Goal: Task Accomplishment & Management: Complete application form

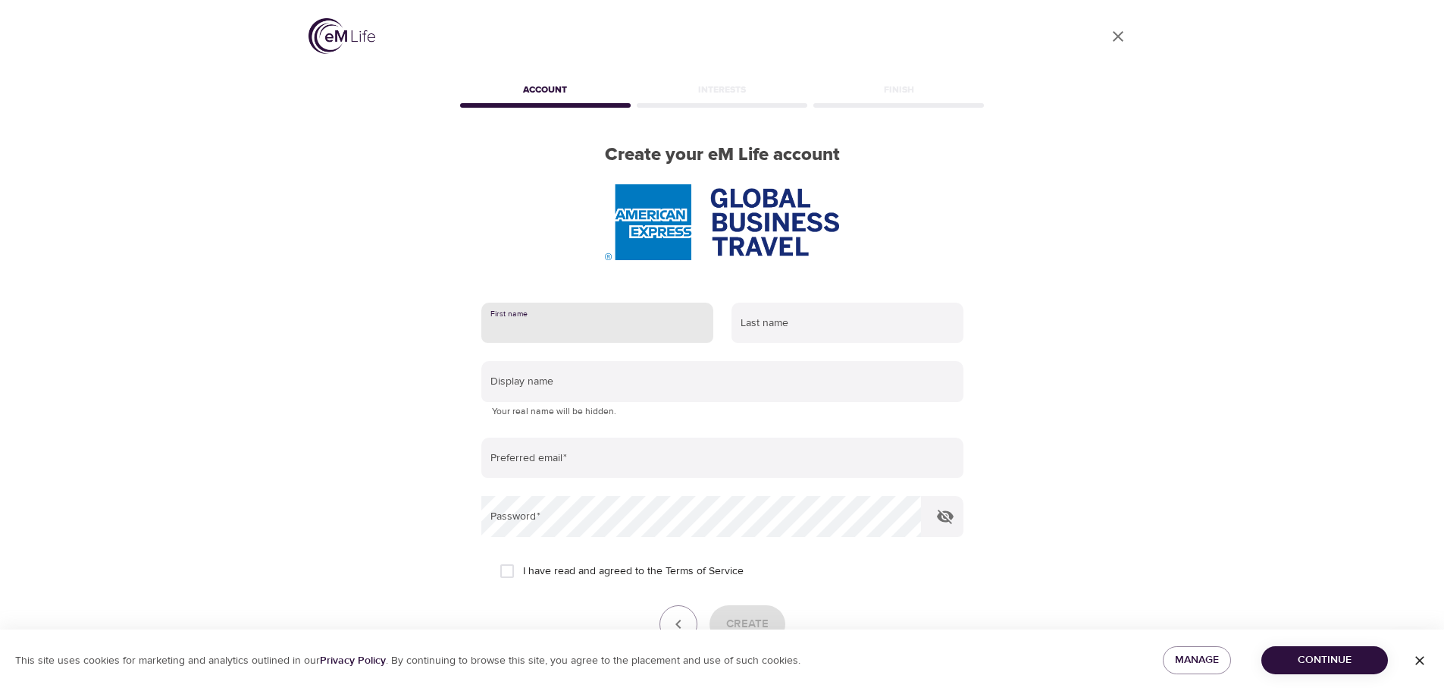
click at [532, 322] on input "text" at bounding box center [597, 323] width 232 height 41
type input "[PERSON_NAME]"
click at [754, 317] on input "text" at bounding box center [848, 323] width 232 height 41
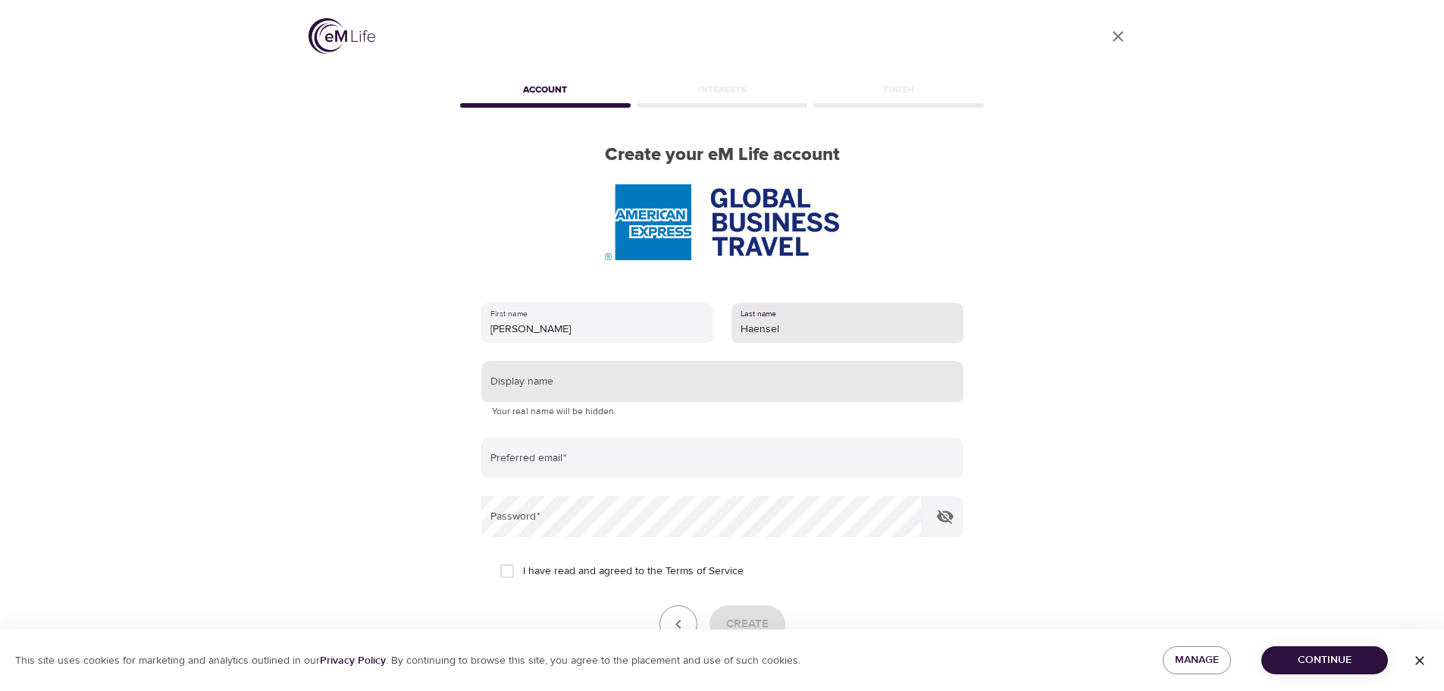
type input "Haensel"
click at [535, 383] on input "text" at bounding box center [722, 381] width 482 height 41
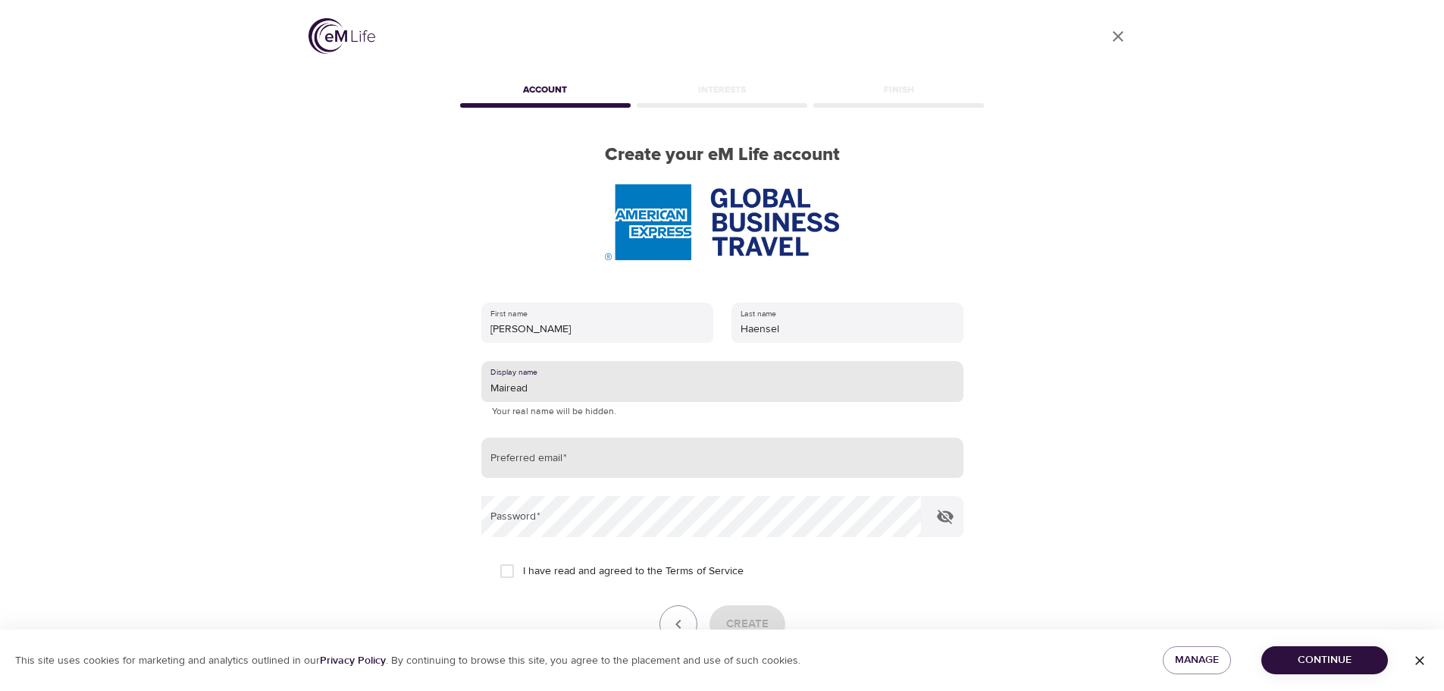
type input "Mairead"
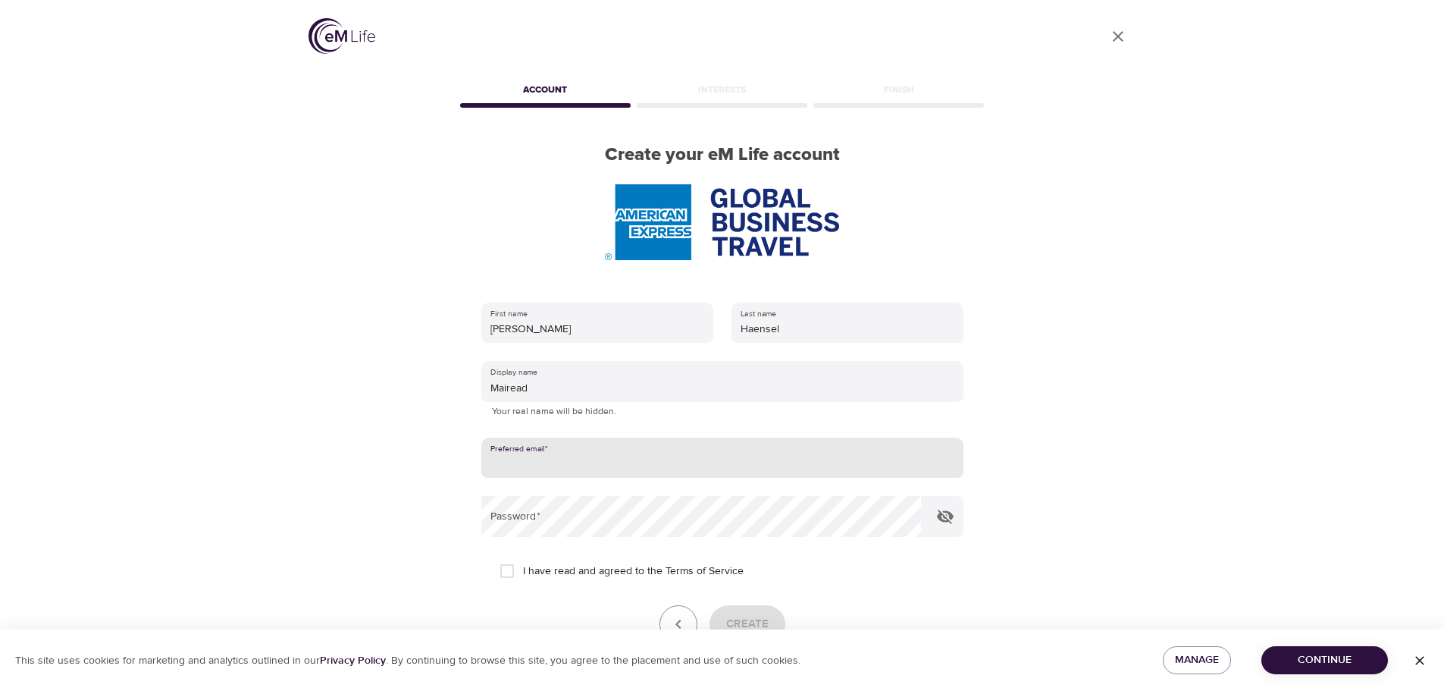
click at [578, 460] on input "email" at bounding box center [722, 457] width 482 height 41
type input "[EMAIL_ADDRESS][DOMAIN_NAME]"
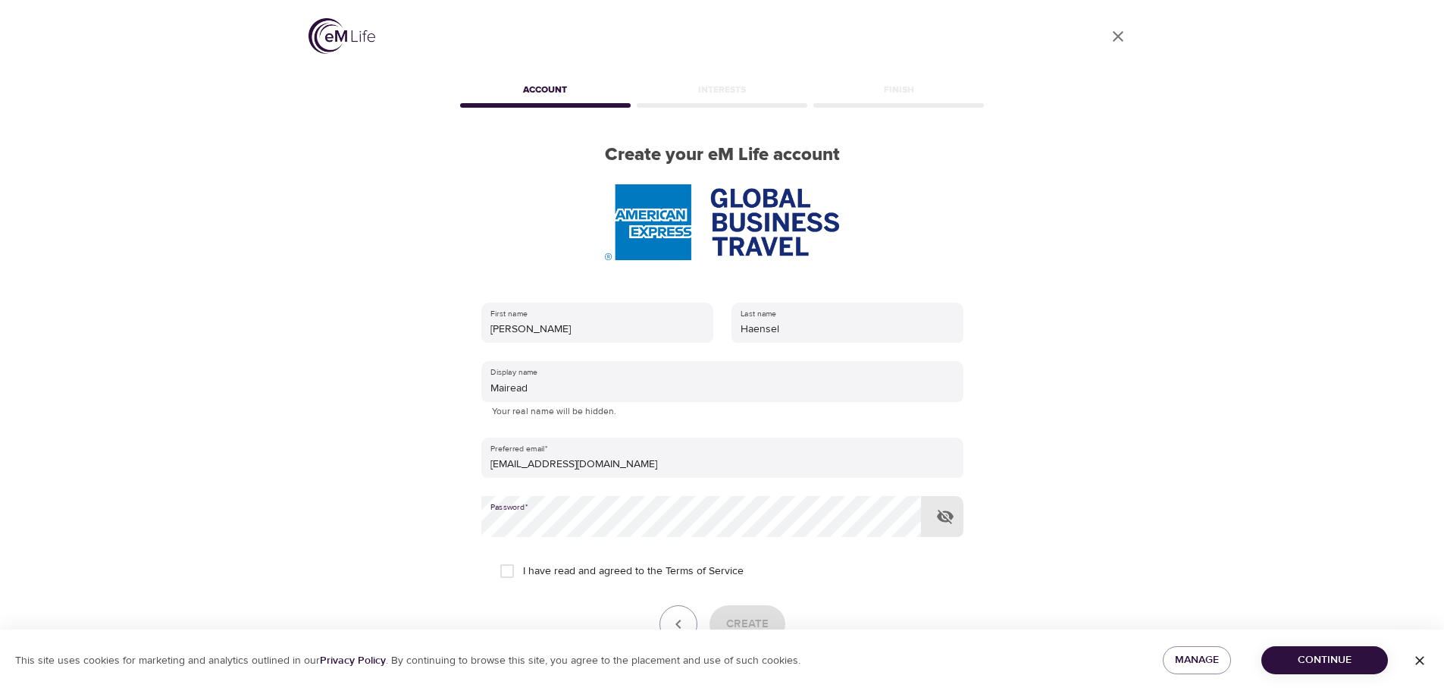
click at [513, 566] on input "I have read and agreed to the Terms of Service" at bounding box center [507, 571] width 32 height 32
checkbox input "true"
click at [755, 612] on button "Create" at bounding box center [748, 624] width 76 height 38
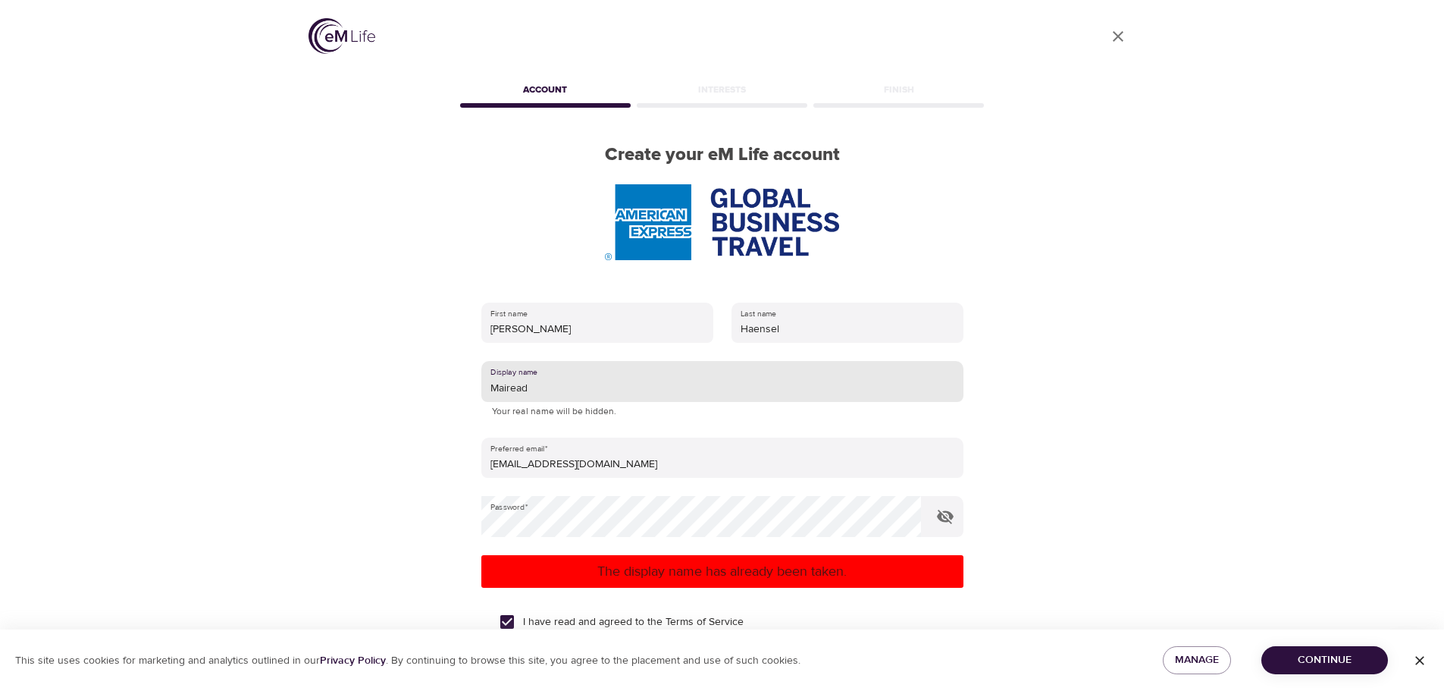
drag, startPoint x: 490, startPoint y: 384, endPoint x: 550, endPoint y: 384, distance: 60.7
click at [550, 384] on input "Mairead" at bounding box center [722, 381] width 482 height 41
type input "[PERSON_NAME]"
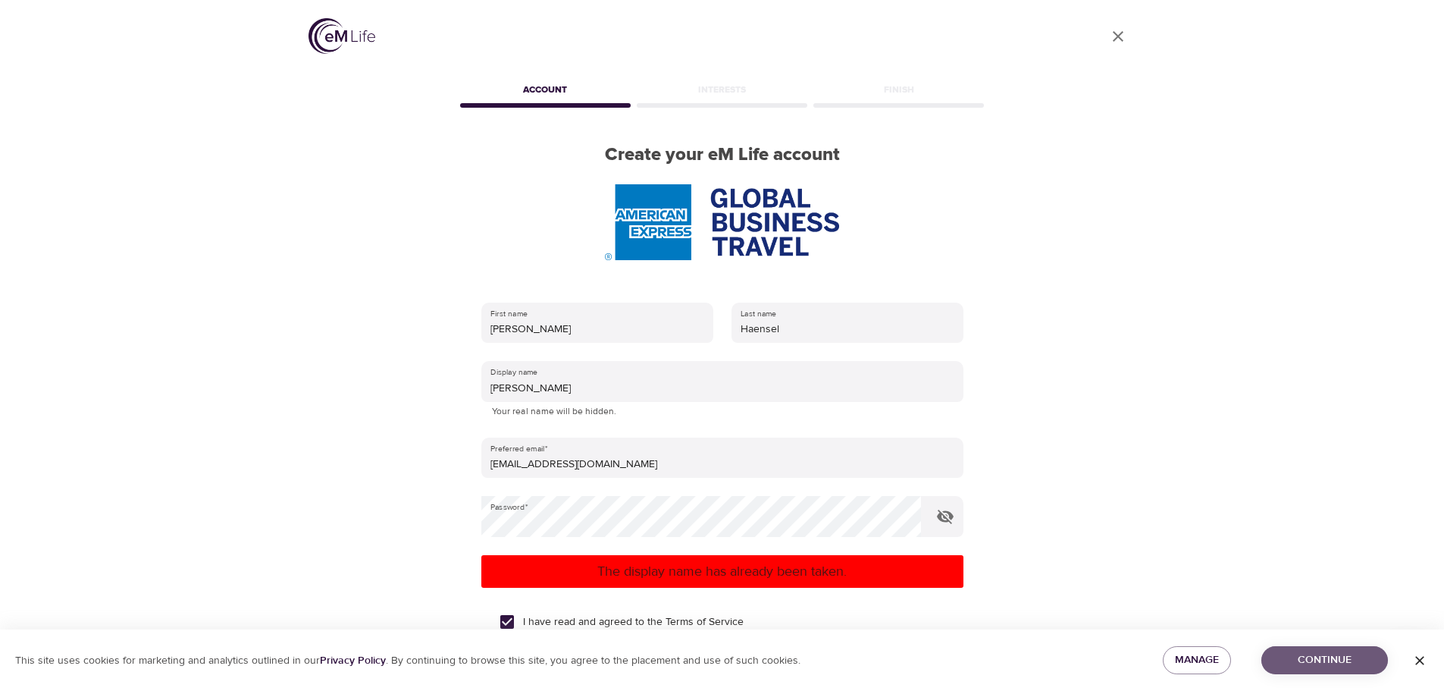
click at [1320, 655] on span "Continue" at bounding box center [1325, 660] width 102 height 19
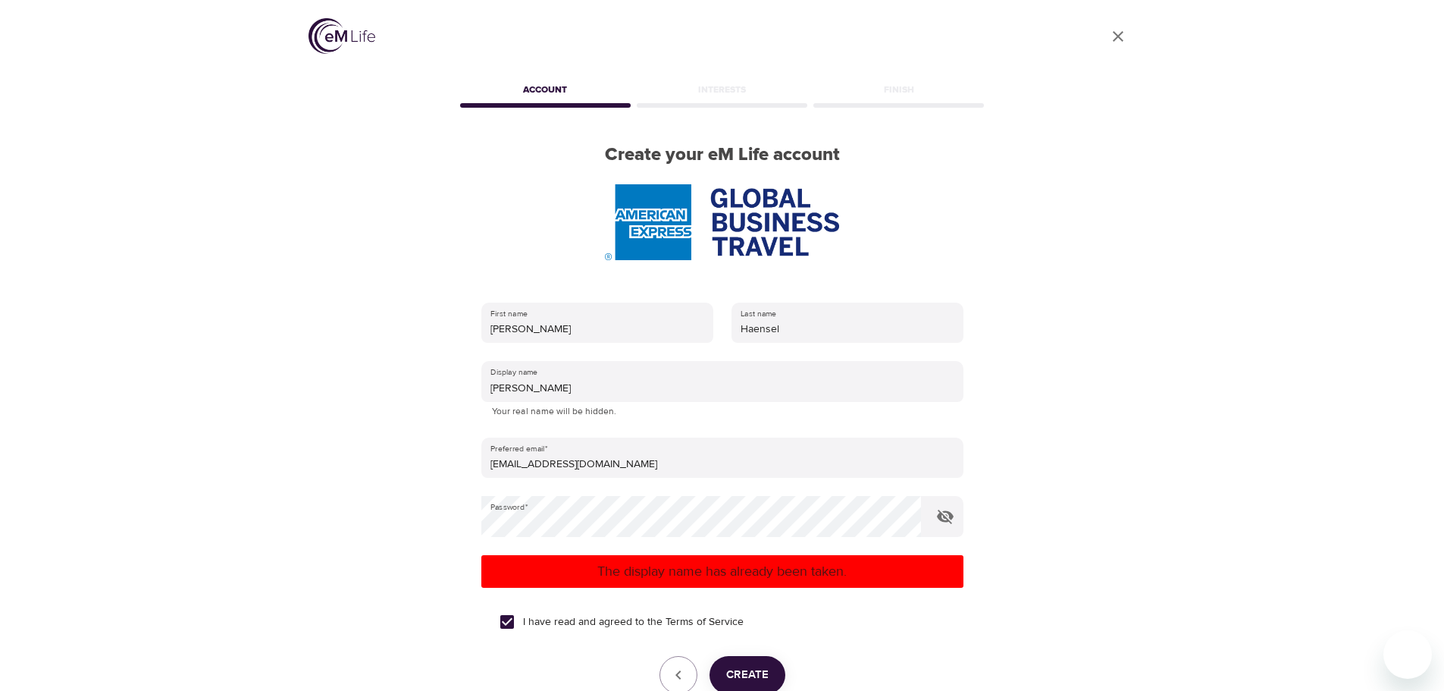
click at [743, 673] on span "Create" at bounding box center [747, 675] width 42 height 20
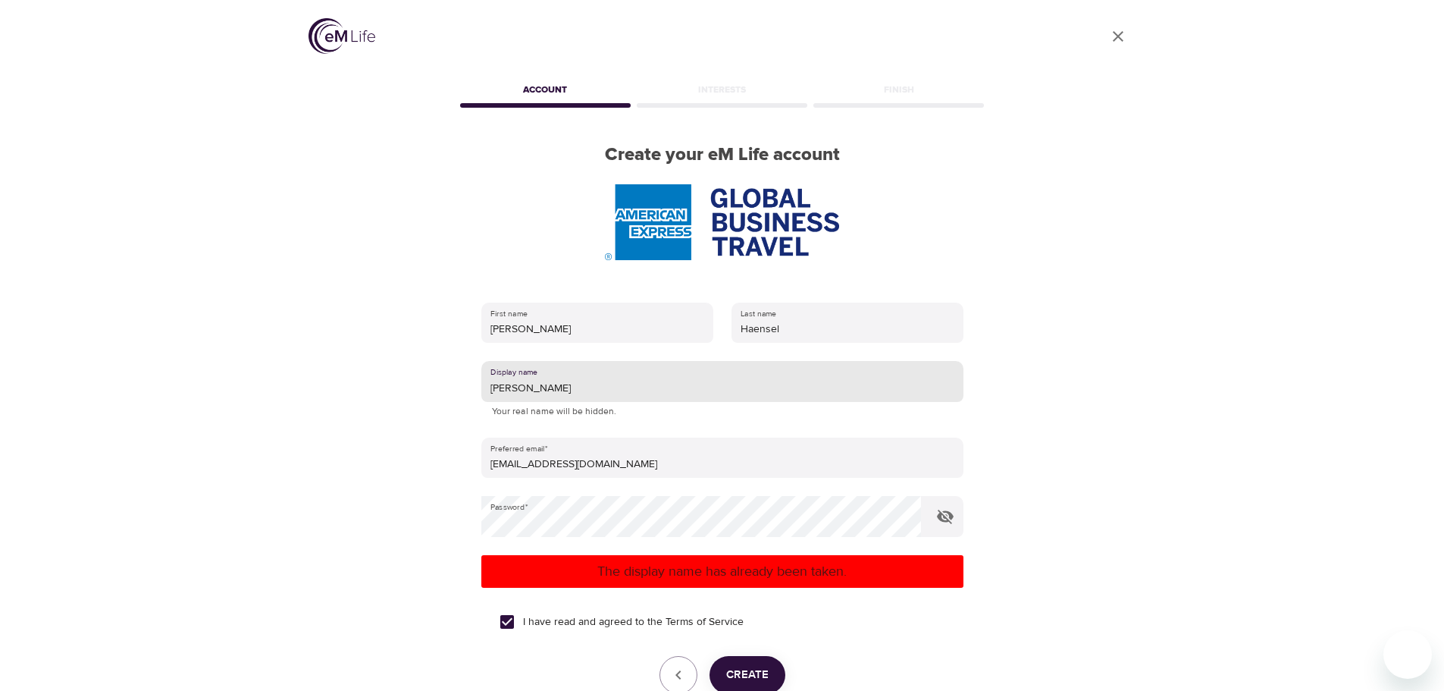
drag, startPoint x: 491, startPoint y: 380, endPoint x: 562, endPoint y: 383, distance: 71.3
click at [562, 383] on input "[PERSON_NAME]" at bounding box center [722, 381] width 482 height 41
type input "[PERSON_NAME]"
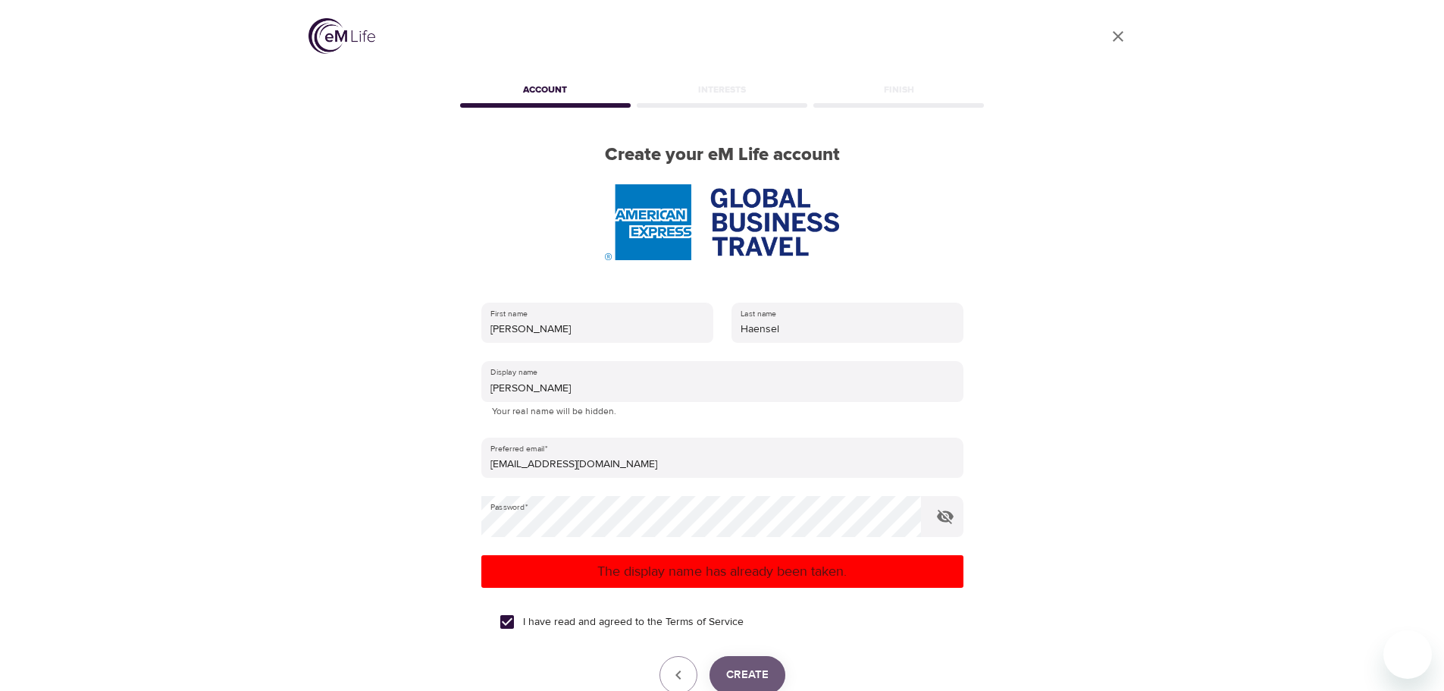
click at [769, 675] on button "Create" at bounding box center [748, 675] width 76 height 38
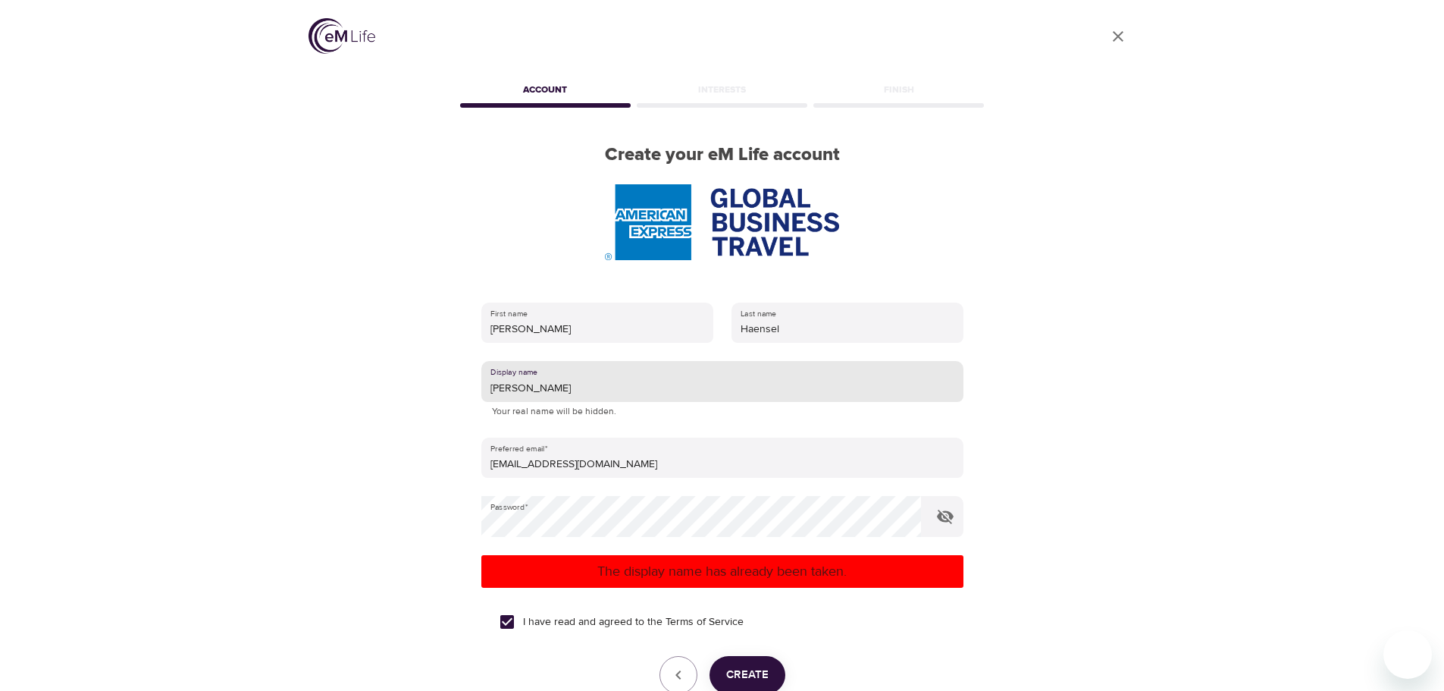
drag, startPoint x: 488, startPoint y: 384, endPoint x: 535, endPoint y: 378, distance: 47.4
click at [535, 378] on input "[PERSON_NAME]" at bounding box center [722, 381] width 482 height 41
type input "[PERSON_NAME]"
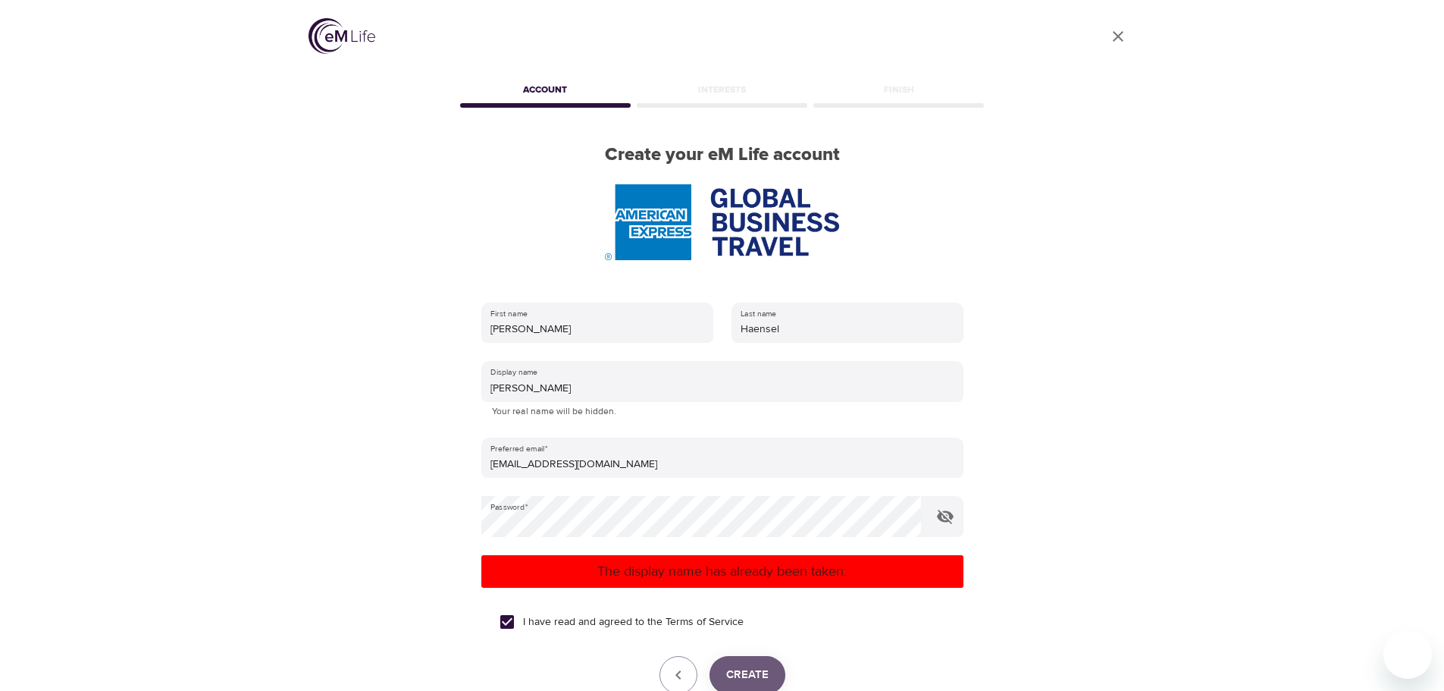
click at [759, 671] on span "Create" at bounding box center [747, 675] width 42 height 20
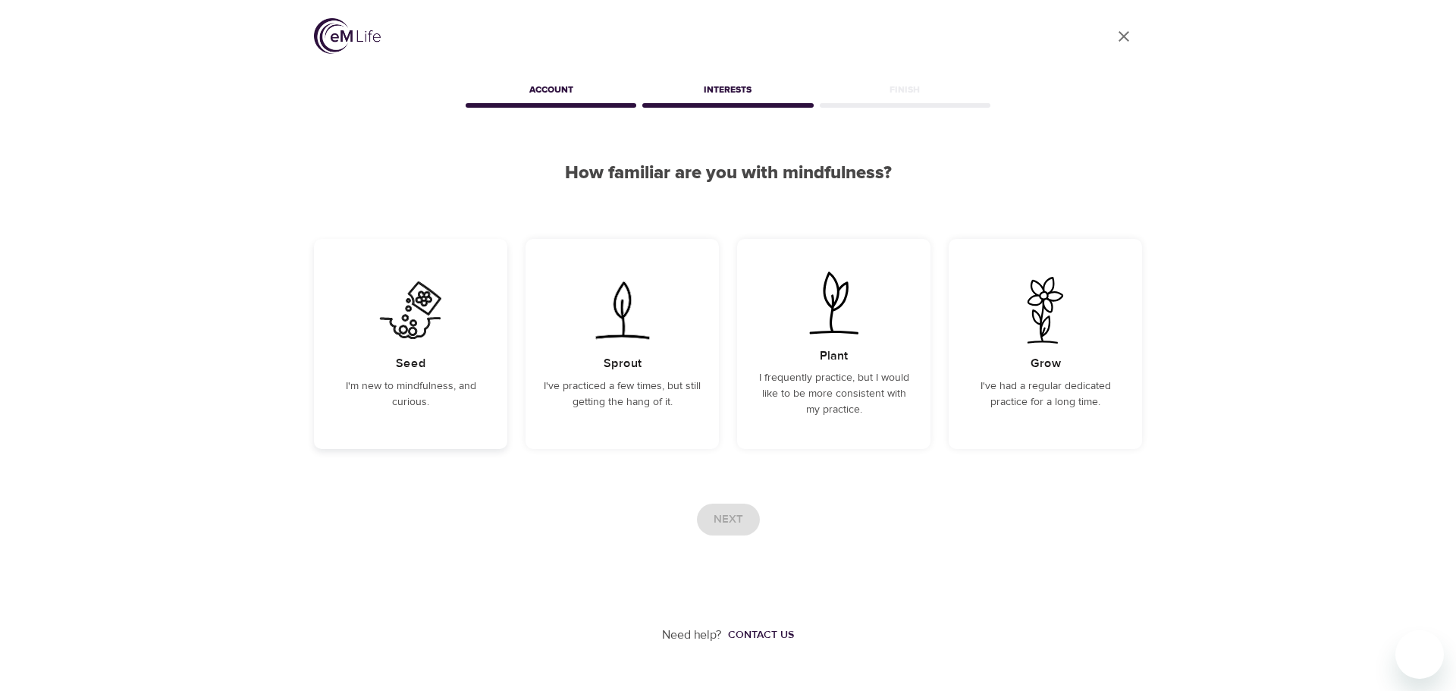
click at [413, 315] on img at bounding box center [410, 310] width 77 height 67
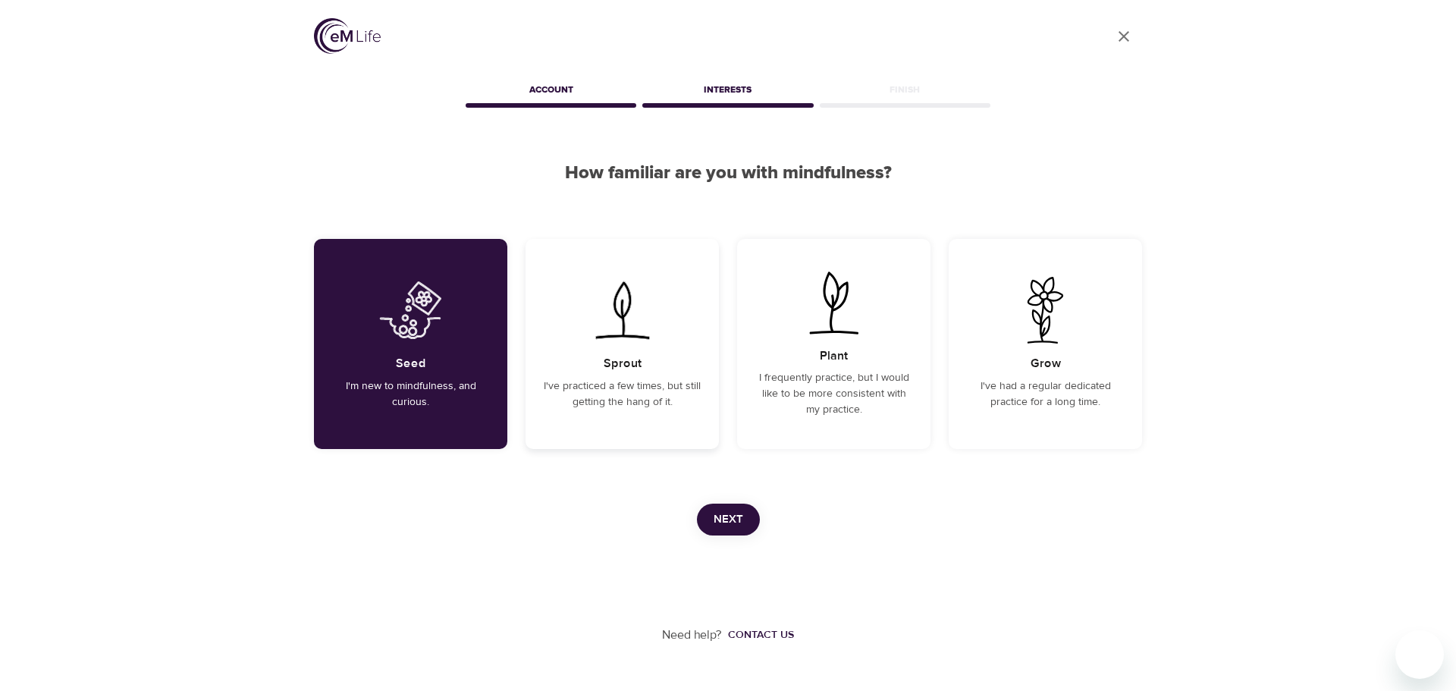
click at [617, 384] on p "I've practiced a few times, but still getting the hang of it." at bounding box center [622, 394] width 157 height 32
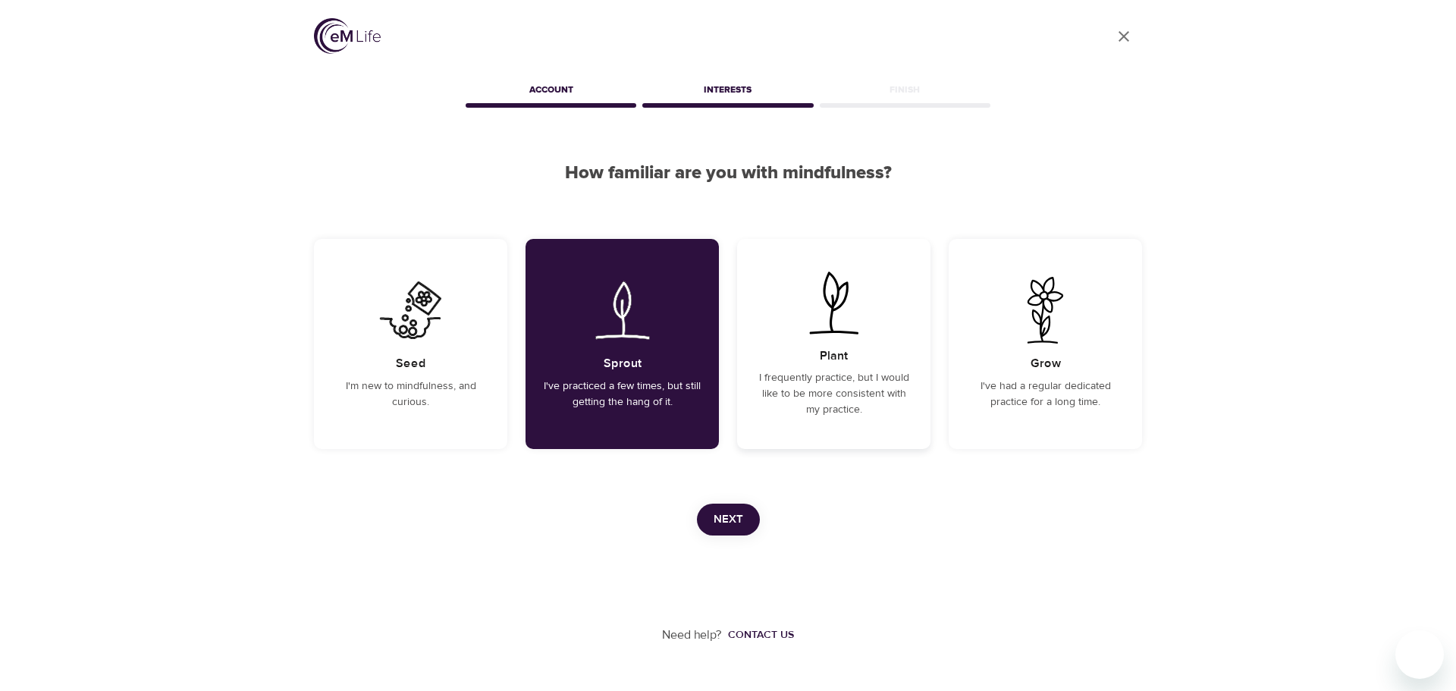
click at [838, 381] on p "I frequently practice, but I would like to be more consistent with my practice." at bounding box center [833, 394] width 157 height 48
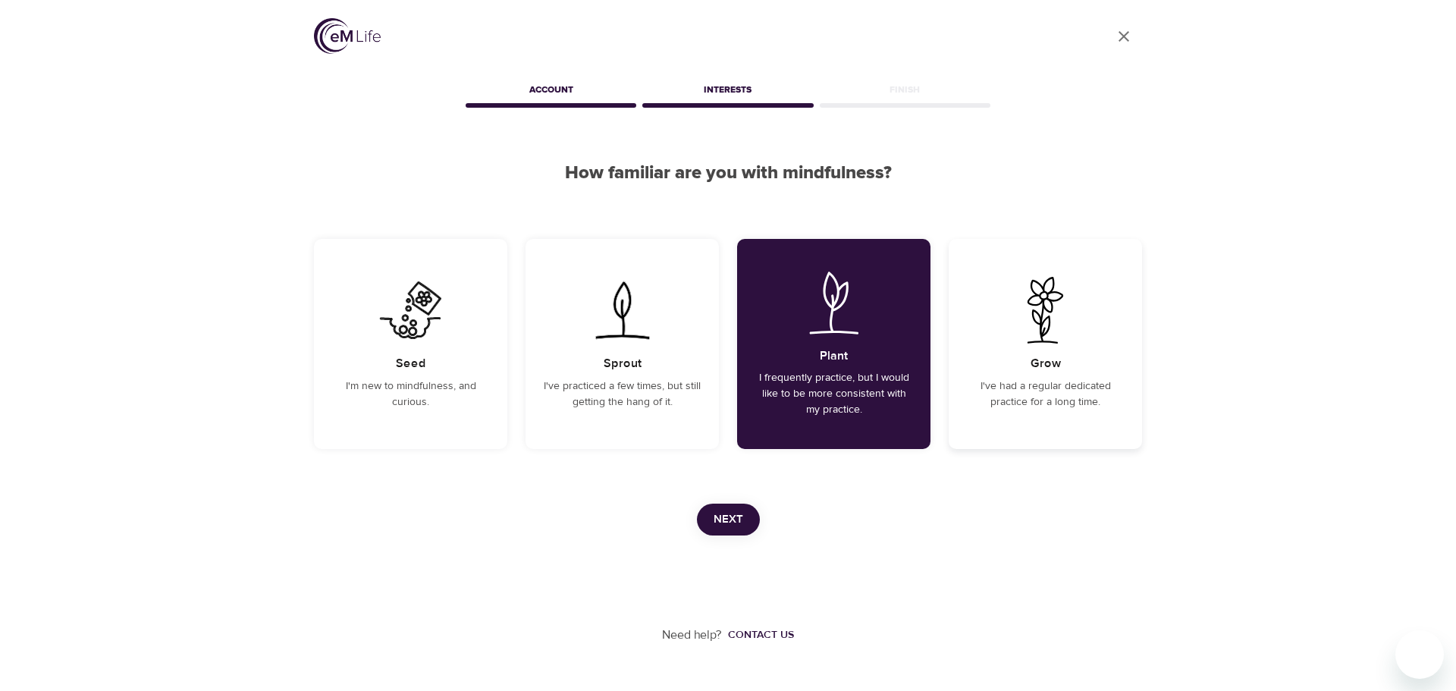
click at [1065, 382] on p "I've had a regular dedicated practice for a long time." at bounding box center [1045, 394] width 157 height 32
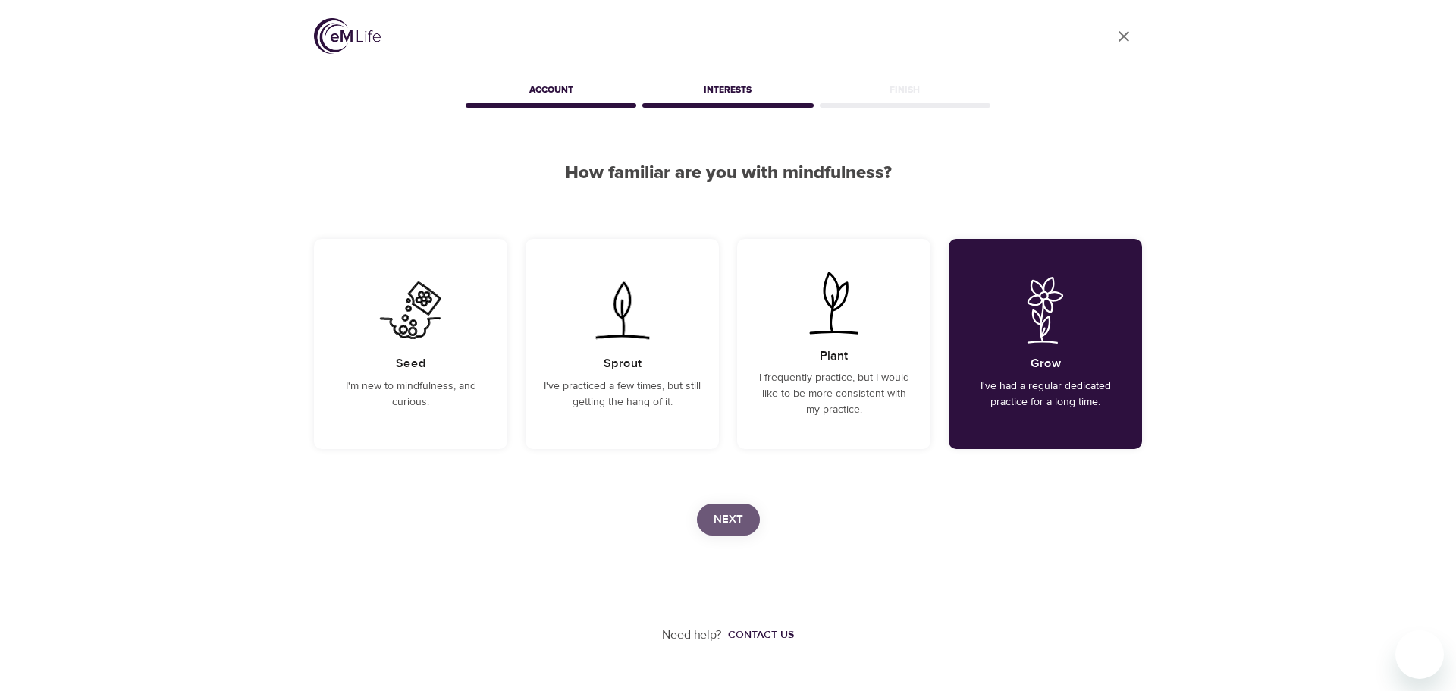
click at [727, 505] on button "Next" at bounding box center [728, 519] width 63 height 32
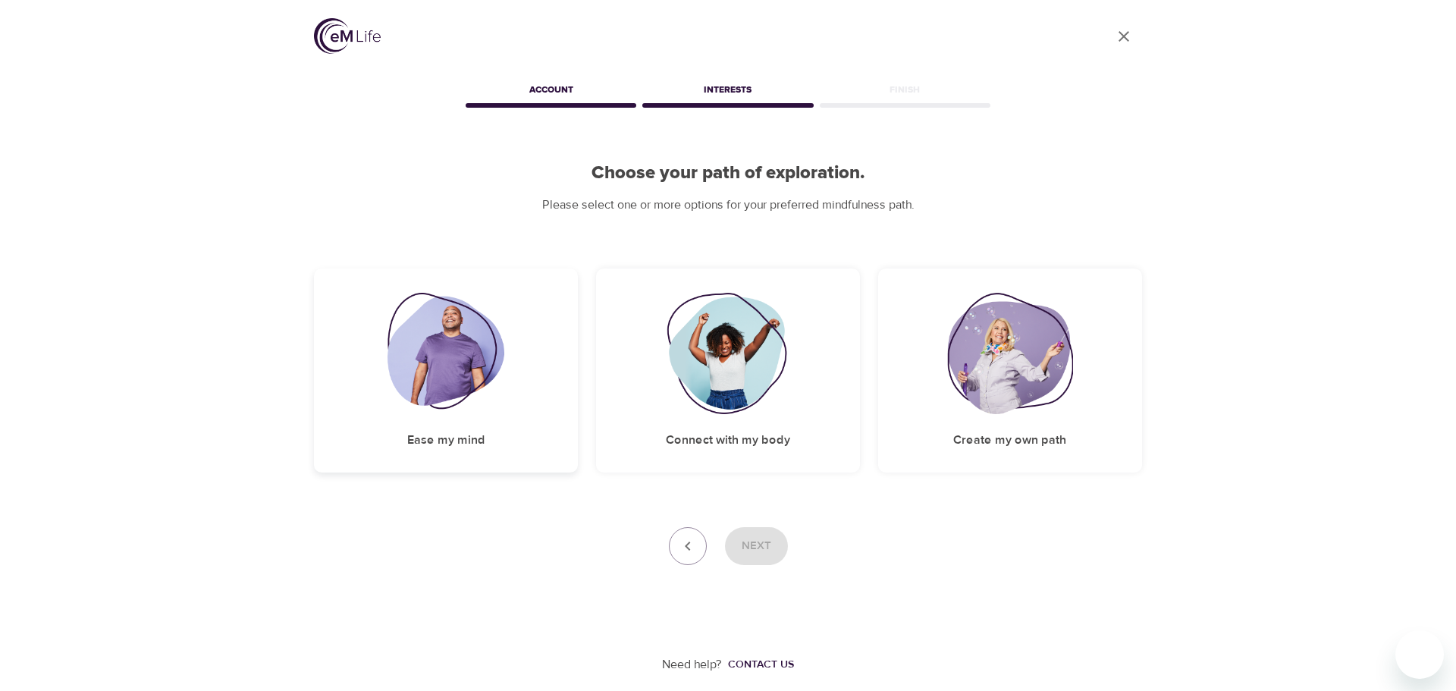
drag, startPoint x: 475, startPoint y: 441, endPoint x: 524, endPoint y: 455, distance: 51.1
click at [475, 441] on h5 "Ease my mind" at bounding box center [446, 440] width 78 height 16
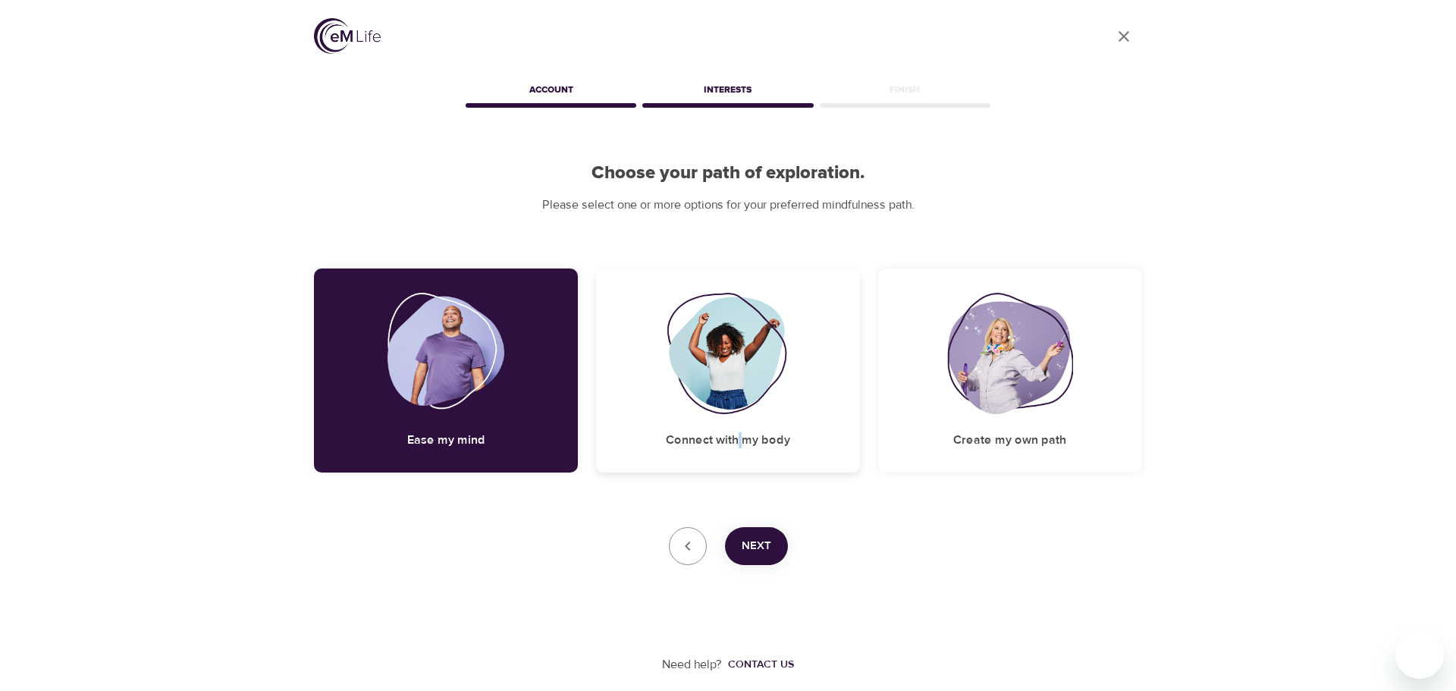
click at [743, 432] on h5 "Connect with my body" at bounding box center [728, 440] width 124 height 16
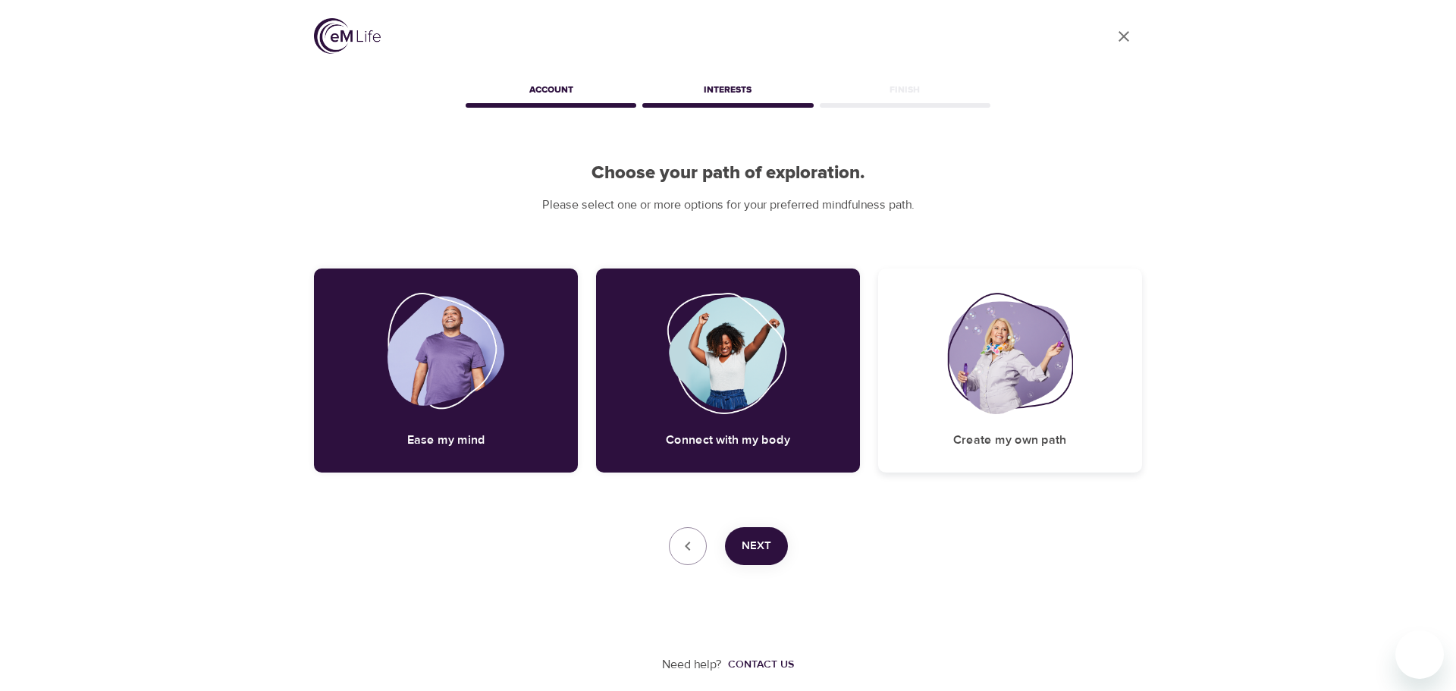
click at [999, 433] on h5 "Create my own path" at bounding box center [1009, 440] width 113 height 16
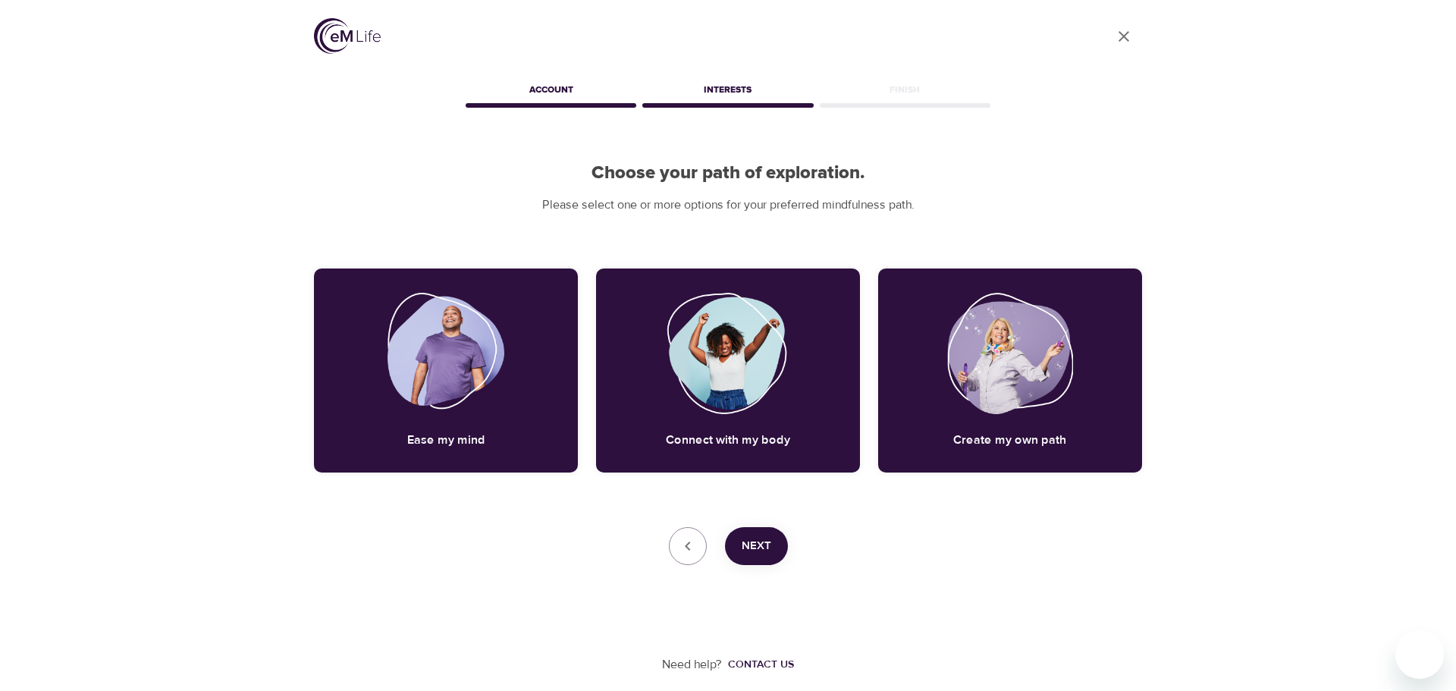
click at [749, 539] on span "Next" at bounding box center [757, 546] width 30 height 20
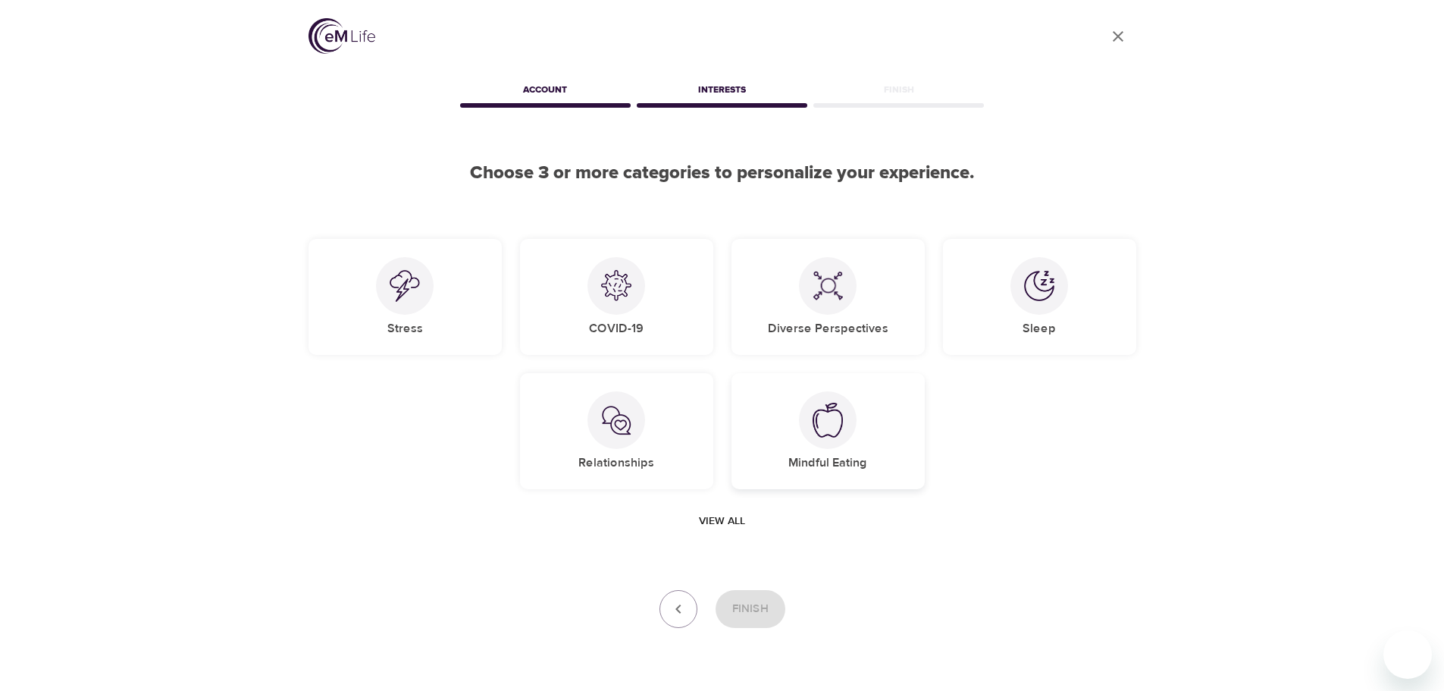
click at [837, 454] on div "Mindful Eating" at bounding box center [828, 431] width 193 height 116
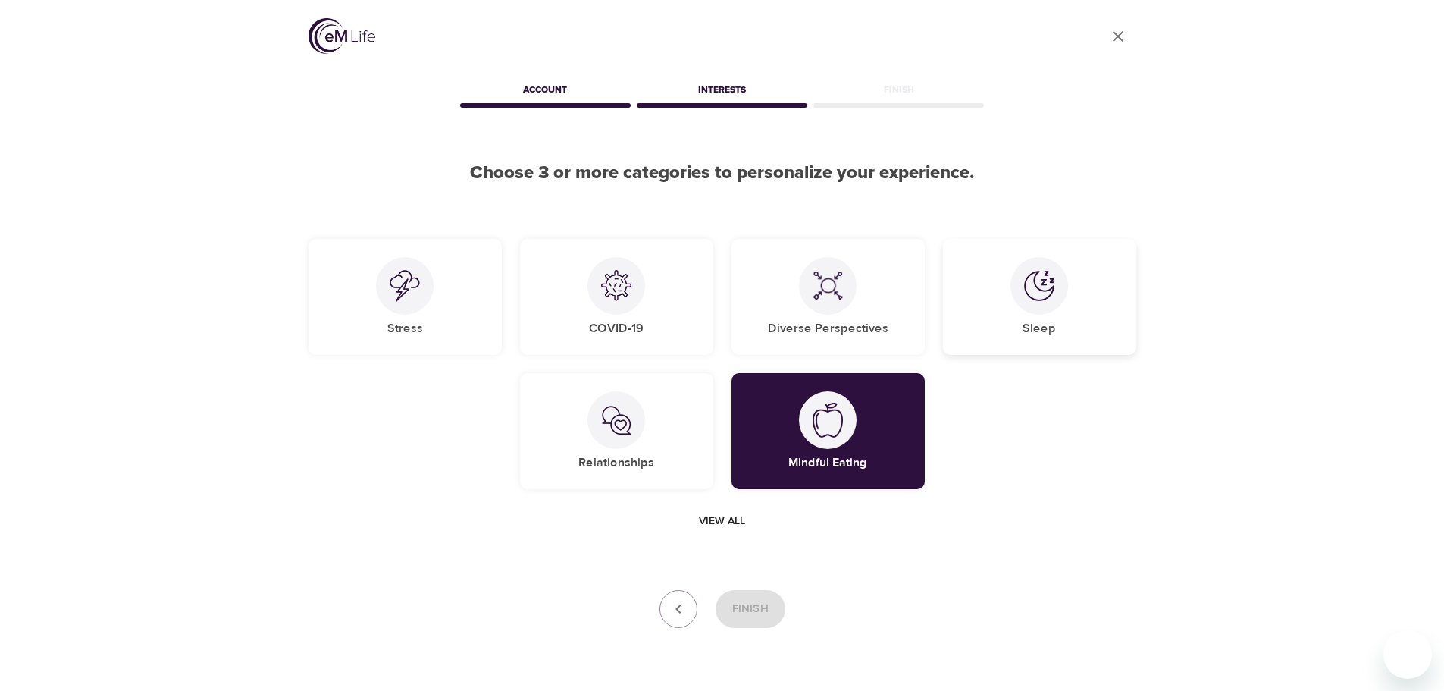
click at [1018, 297] on div at bounding box center [1040, 286] width 58 height 58
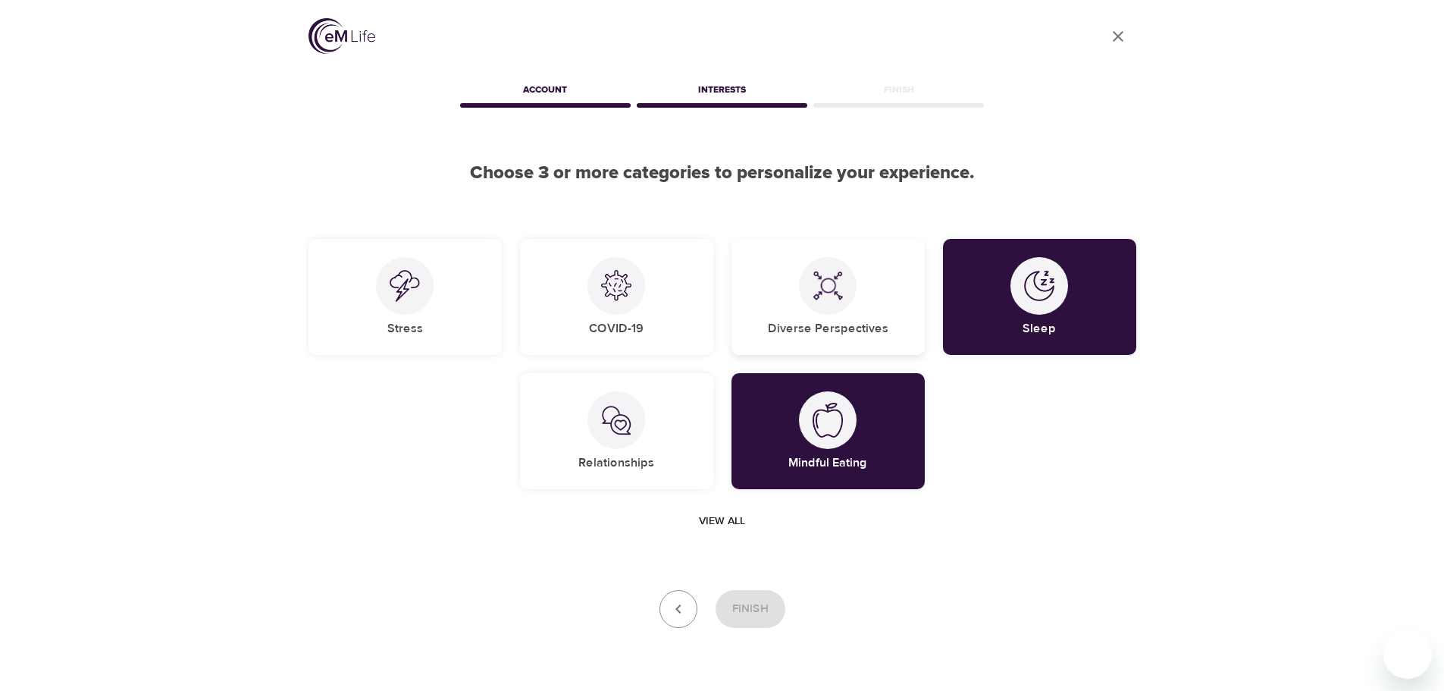
click at [828, 300] on img at bounding box center [828, 286] width 30 height 30
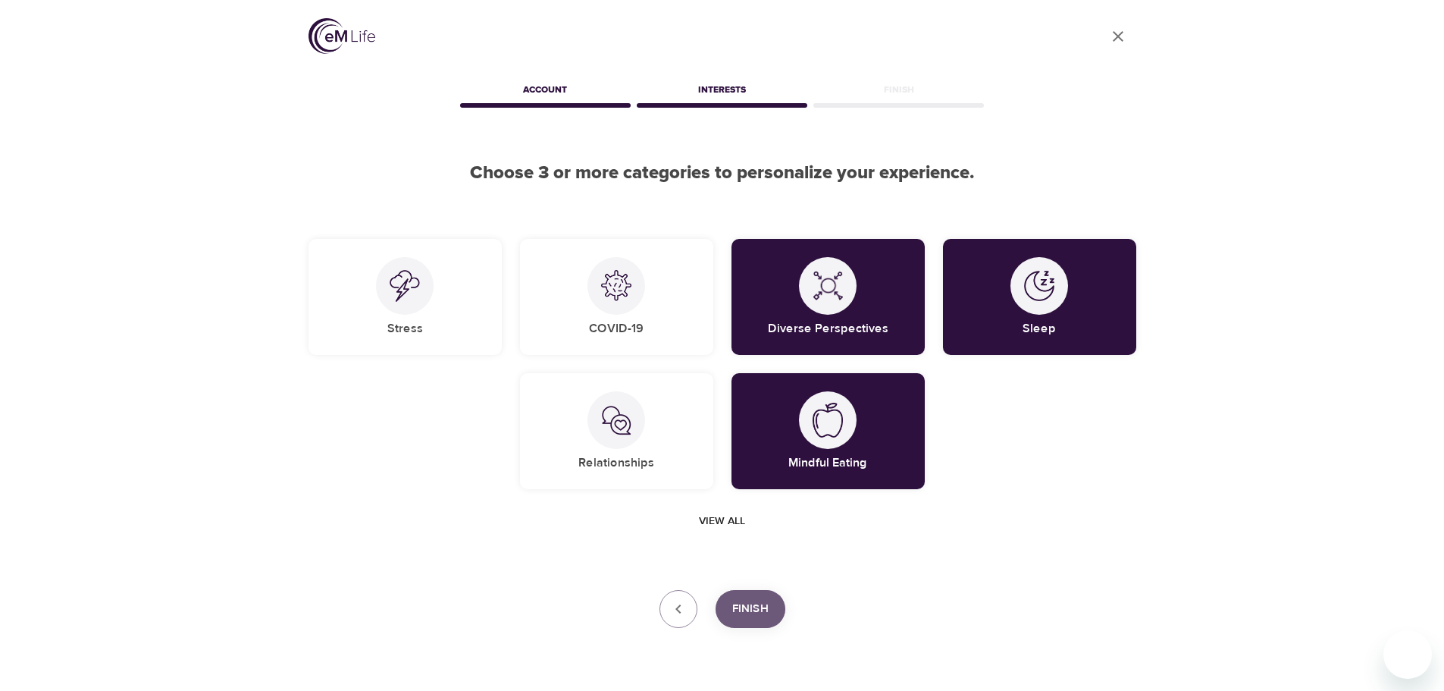
click at [747, 603] on span "Finish" at bounding box center [750, 609] width 36 height 20
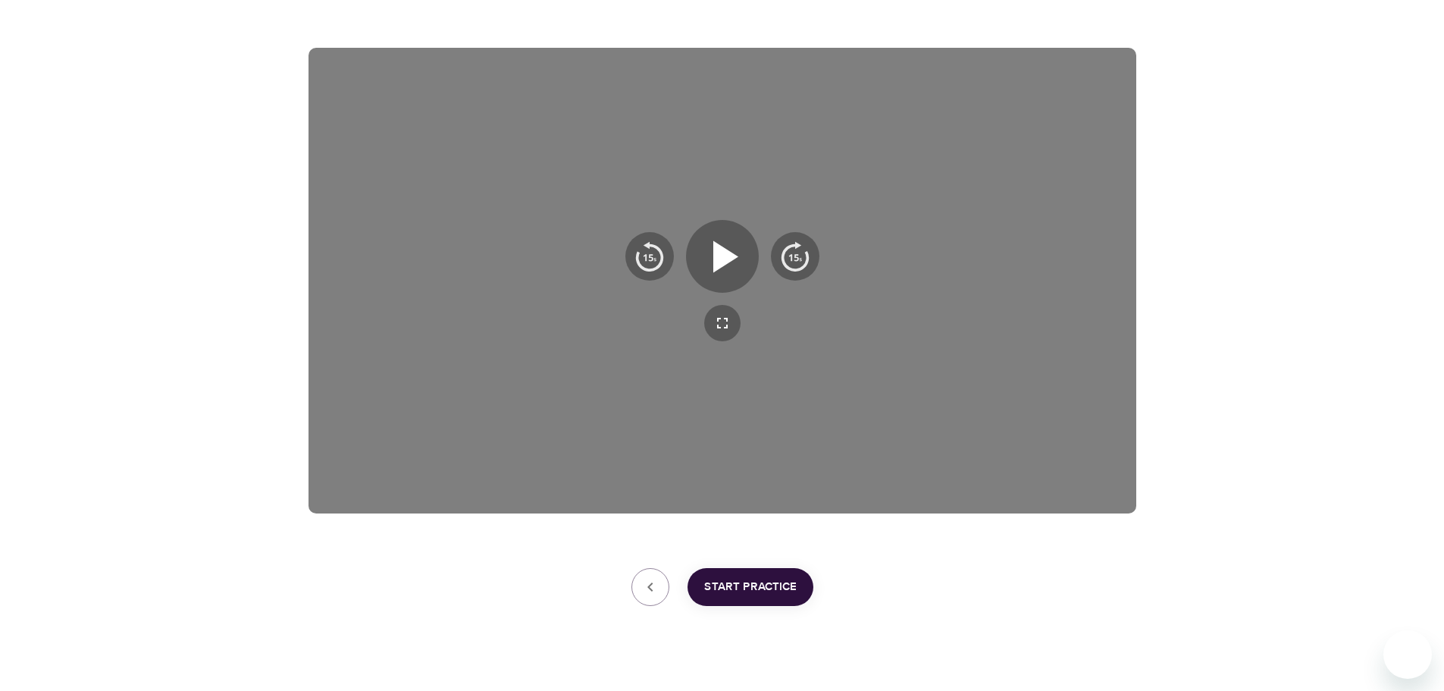
scroll to position [244, 0]
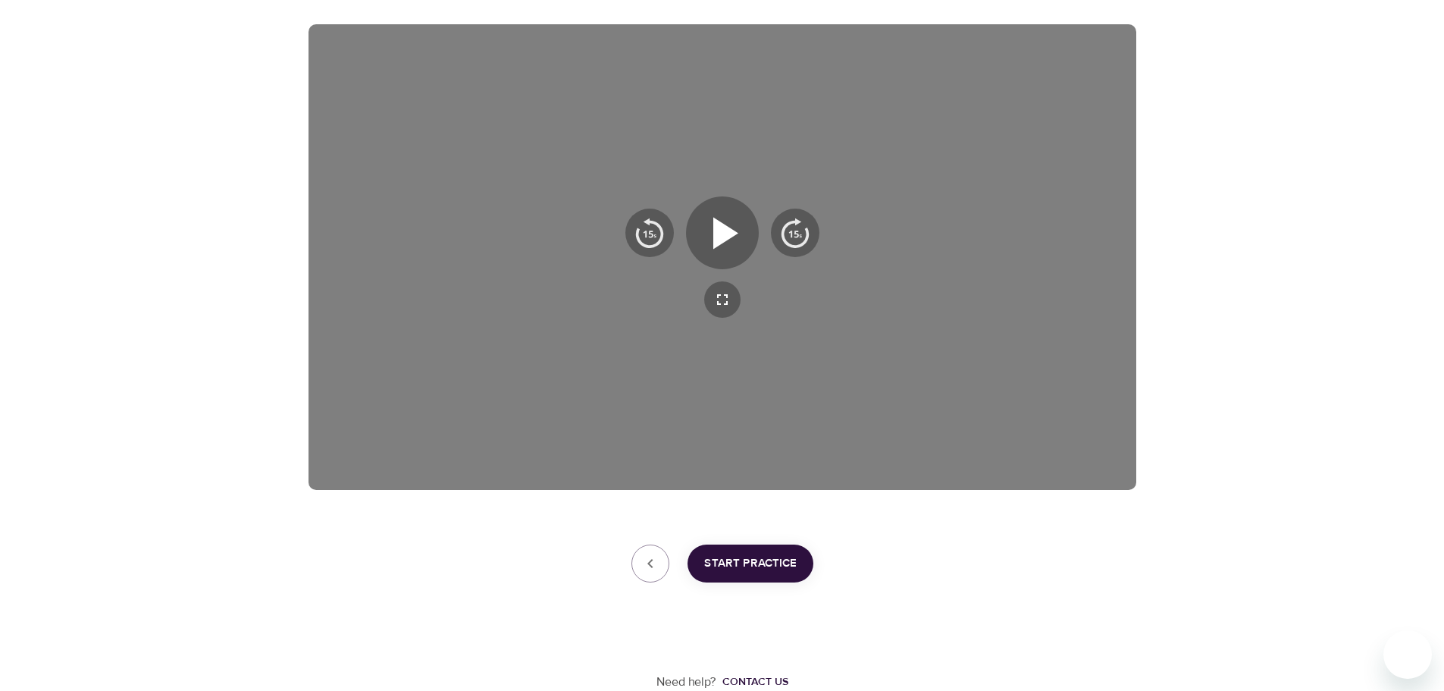
click at [747, 560] on span "Start Practice" at bounding box center [750, 564] width 93 height 20
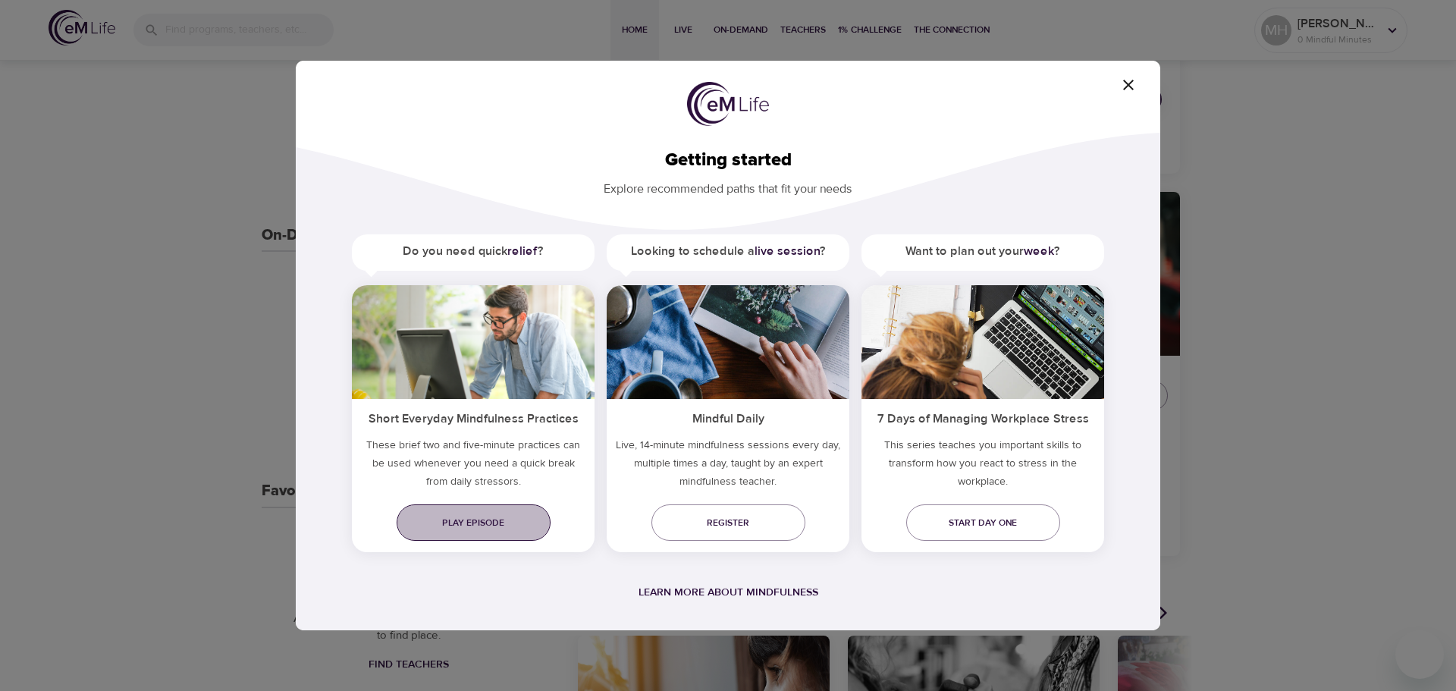
click at [500, 524] on span "Play episode" at bounding box center [474, 523] width 130 height 16
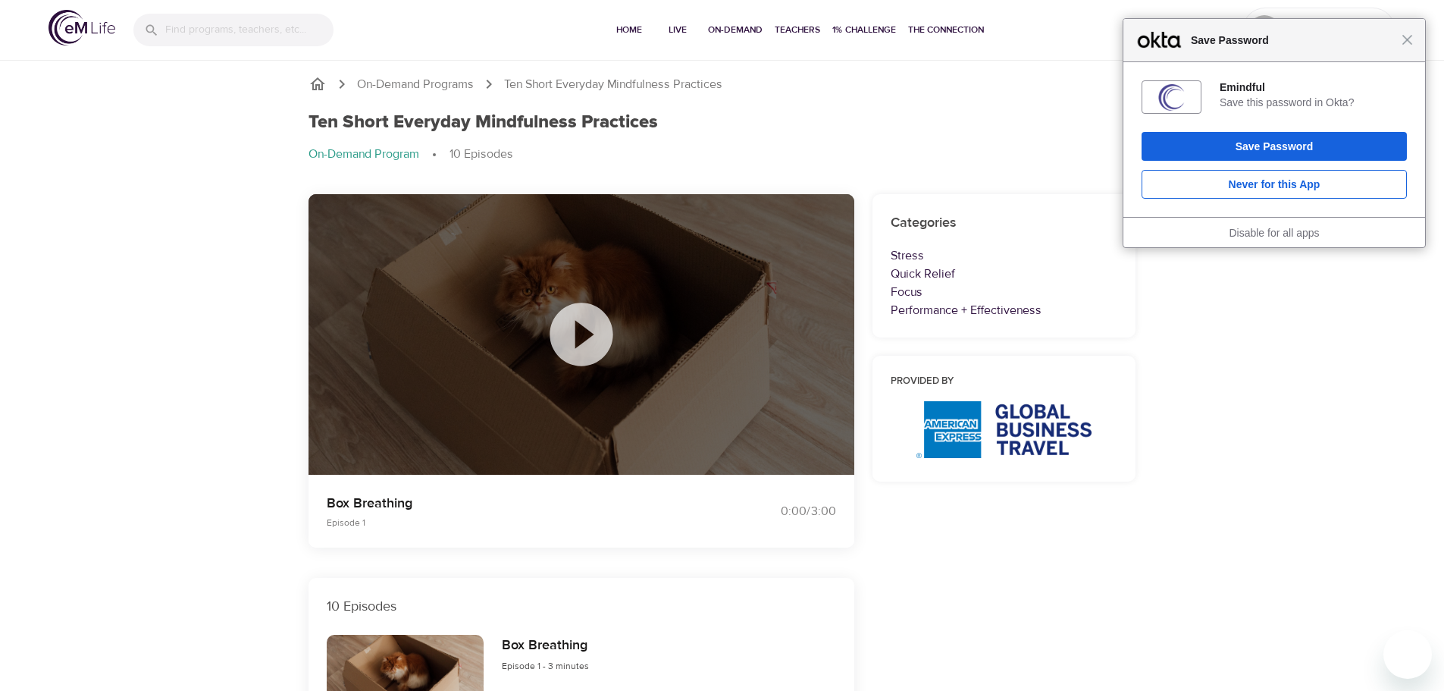
click at [584, 329] on icon at bounding box center [582, 334] width 76 height 76
